Goal: Understand process/instructions: Learn how to perform a task or action

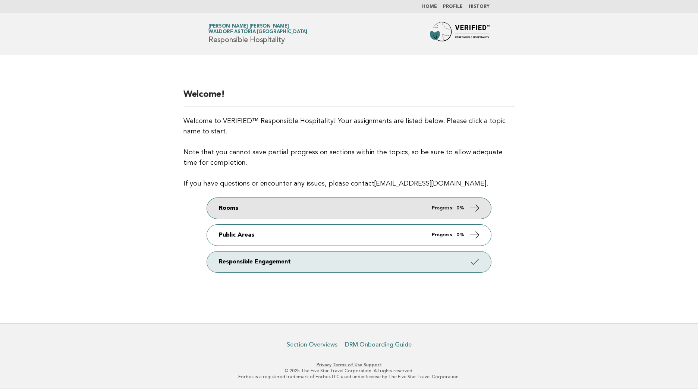
click at [377, 199] on link "Rooms Progress: 0%" at bounding box center [349, 208] width 284 height 21
click at [377, 201] on link "Rooms Progress: 0%" at bounding box center [349, 208] width 284 height 21
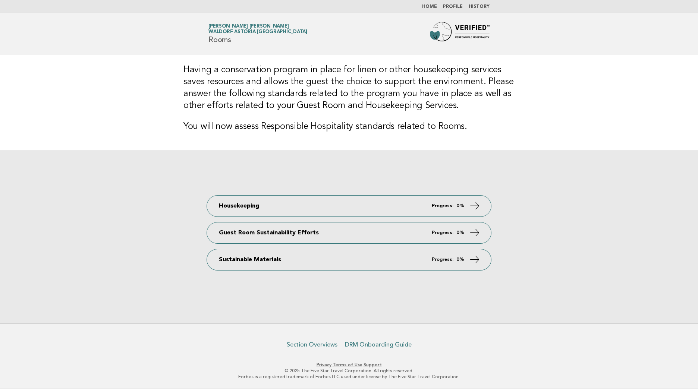
click at [107, 290] on div "Housekeeping Progress: 0% Guest Room Sustainability Efforts Progress: 0% Sustai…" at bounding box center [349, 237] width 698 height 173
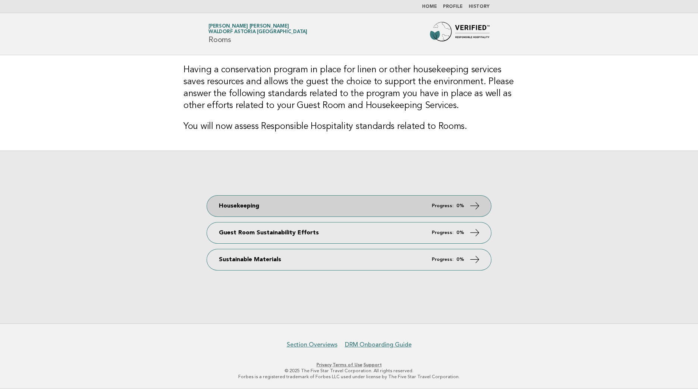
click at [453, 205] on em "Progress:" at bounding box center [443, 205] width 22 height 5
